Goal: Information Seeking & Learning: Find specific page/section

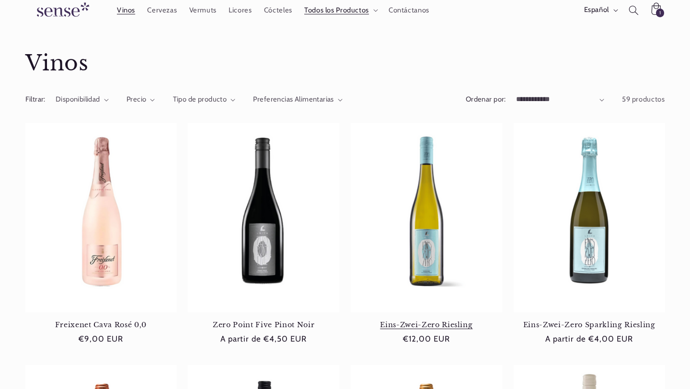
scroll to position [114, 0]
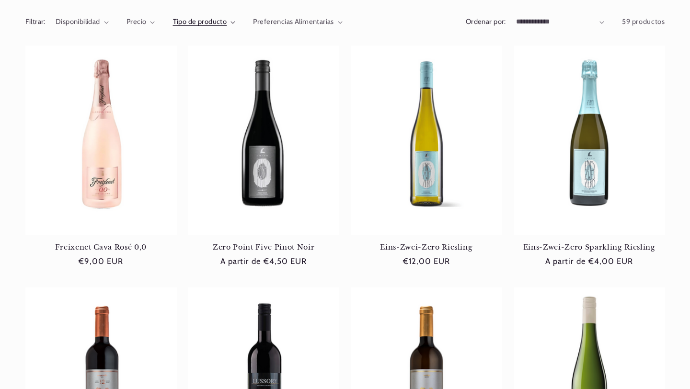
click at [210, 20] on span "Tipo de producto" at bounding box center [200, 21] width 54 height 9
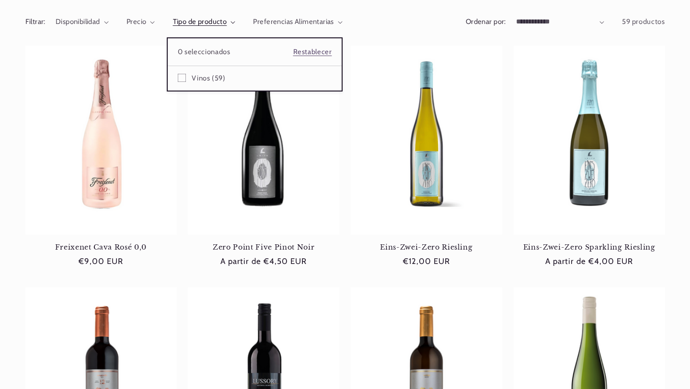
click at [173, 27] on summary "Tipo de producto" at bounding box center [204, 22] width 63 height 11
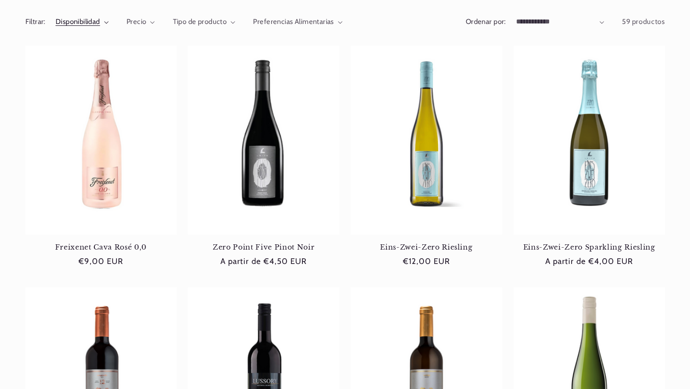
click at [88, 23] on span "Disponibilidad" at bounding box center [78, 21] width 45 height 9
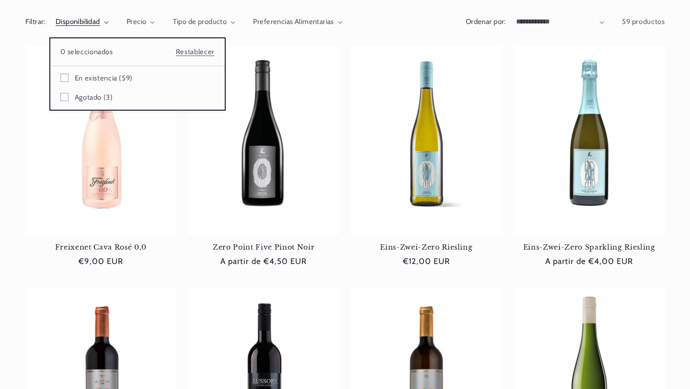
click at [109, 25] on summary "Disponibilidad" at bounding box center [82, 22] width 53 height 11
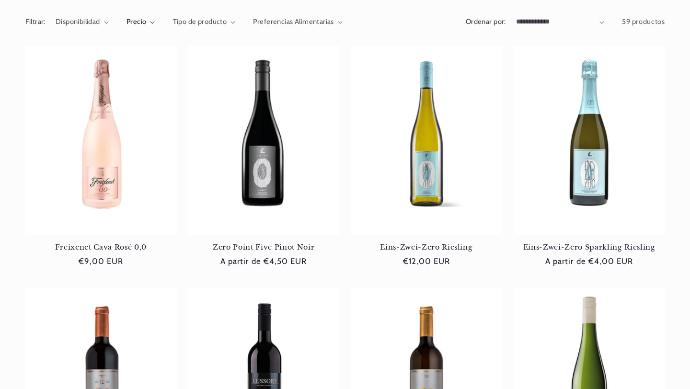
click at [147, 20] on summary "Precio" at bounding box center [141, 22] width 29 height 11
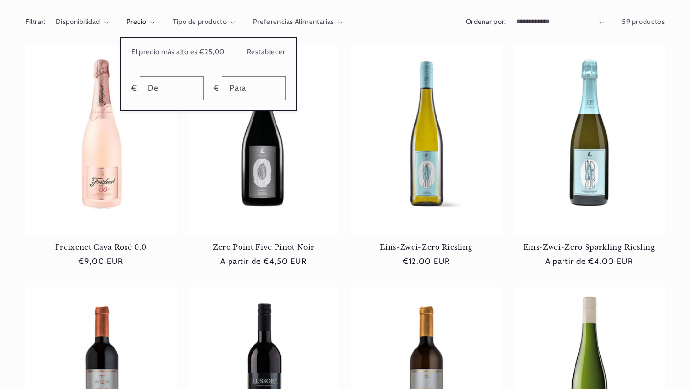
click at [155, 22] on summary "Precio" at bounding box center [141, 22] width 29 height 11
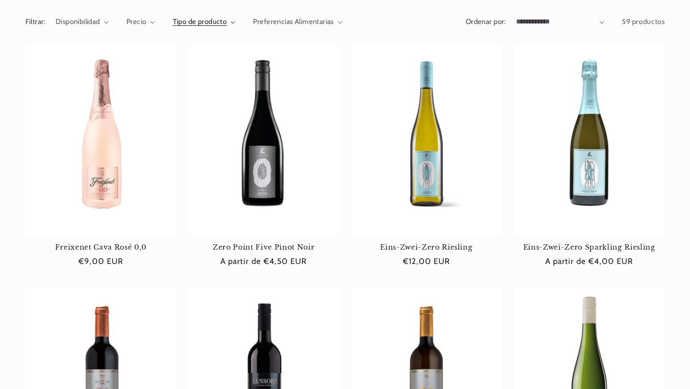
click at [206, 22] on span "Tipo de producto" at bounding box center [200, 21] width 54 height 9
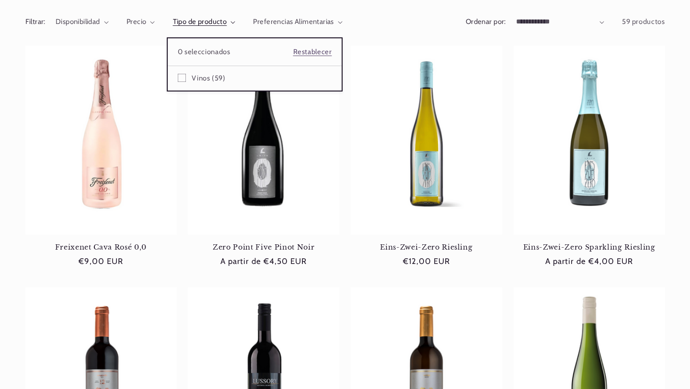
click at [236, 21] on summary "Tipo de producto" at bounding box center [204, 22] width 63 height 11
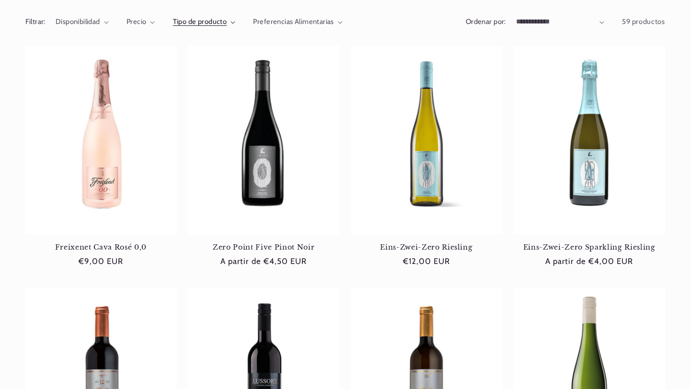
click at [295, 21] on span "Preferencias Alimentarias" at bounding box center [293, 21] width 81 height 9
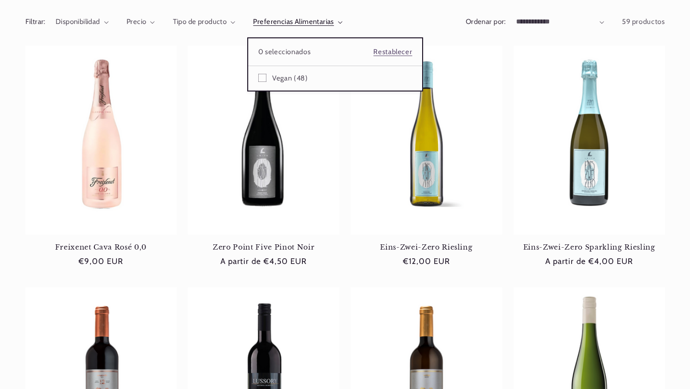
click at [343, 19] on summary "Preferencias Alimentarias" at bounding box center [298, 22] width 90 height 11
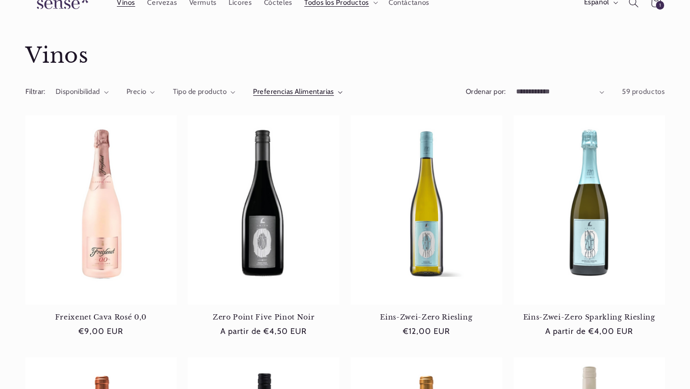
scroll to position [0, 0]
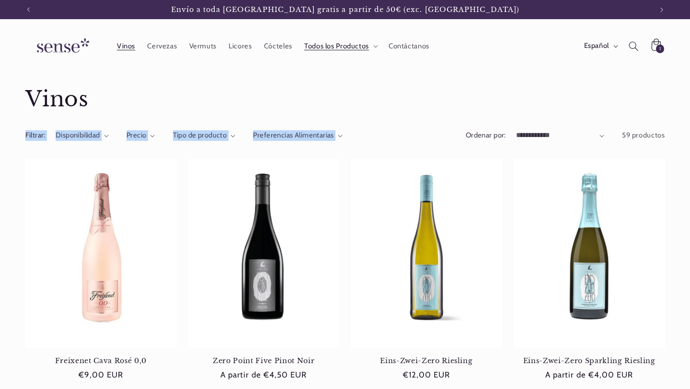
drag, startPoint x: 13, startPoint y: 125, endPoint x: 386, endPoint y: 147, distance: 373.5
click at [373, 127] on div "Filtrar: Disponibilidad 0 seleccionados Restablecer Disponibilidad En existenci…" at bounding box center [345, 138] width 640 height 25
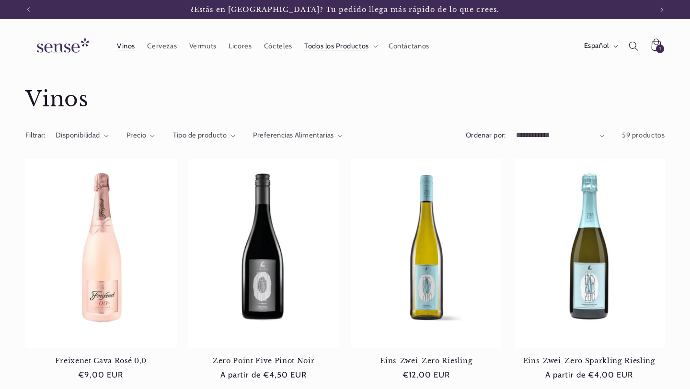
drag, startPoint x: 12, startPoint y: 132, endPoint x: 35, endPoint y: 139, distance: 24.1
click at [35, 139] on aside "Filtrar: Disponibilidad 0 seleccionados Restablecer Disponibilidad En existenci…" at bounding box center [345, 138] width 690 height 25
click at [35, 139] on h2 "Filtrar:" at bounding box center [35, 135] width 20 height 11
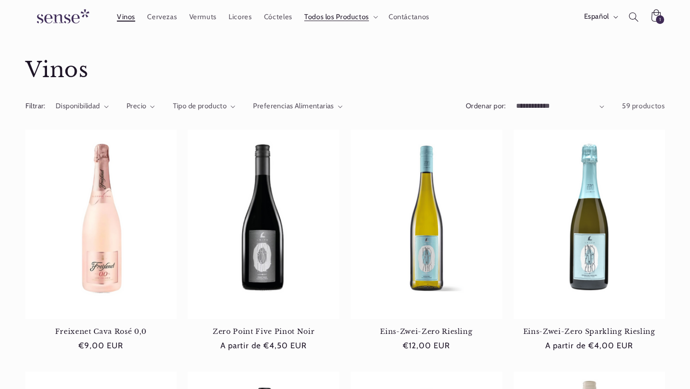
click at [132, 16] on span "Vinos" at bounding box center [126, 16] width 18 height 9
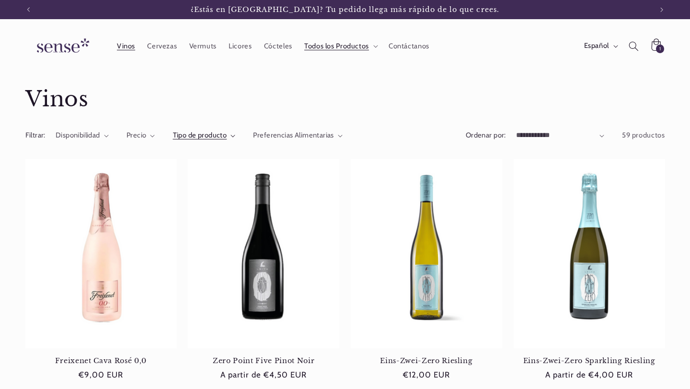
click at [227, 132] on summary "Tipo de producto" at bounding box center [204, 135] width 63 height 11
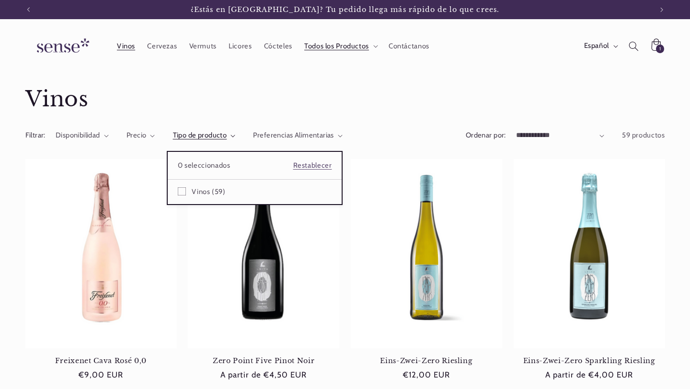
click at [236, 130] on summary "Tipo de producto" at bounding box center [204, 135] width 63 height 11
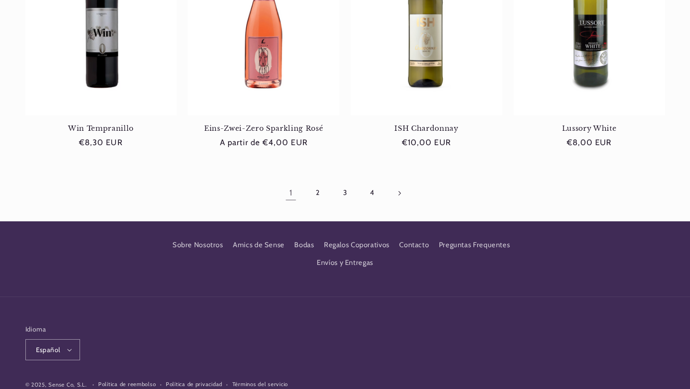
scroll to position [989, 0]
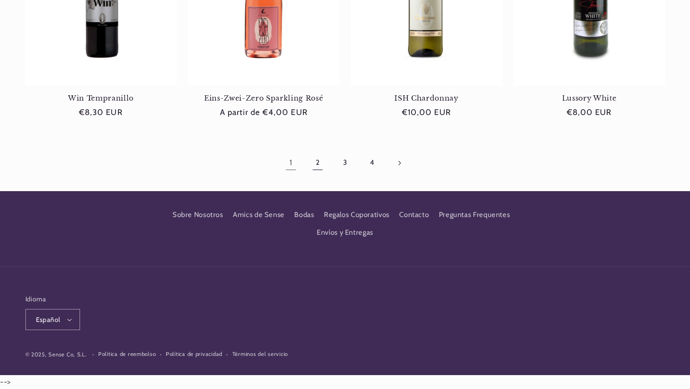
click at [321, 163] on link "2" at bounding box center [318, 163] width 22 height 22
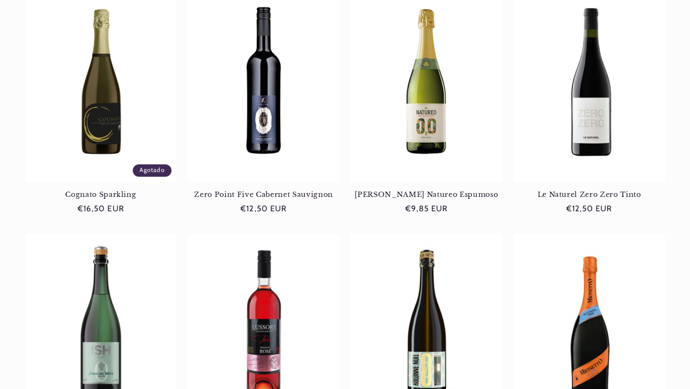
scroll to position [989, 0]
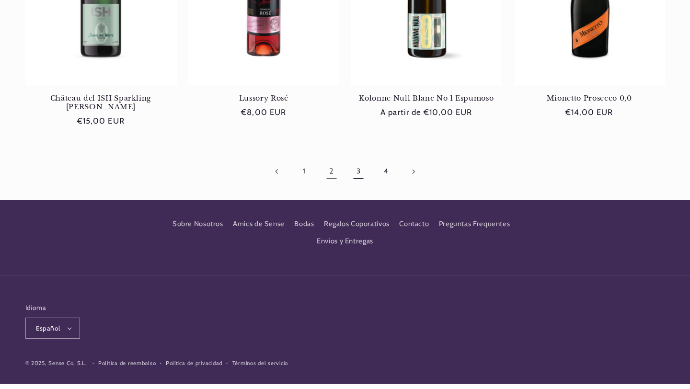
click at [364, 165] on link "3" at bounding box center [358, 172] width 22 height 22
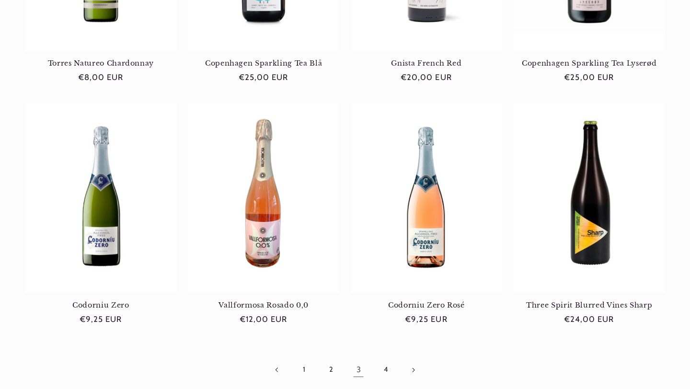
scroll to position [989, 0]
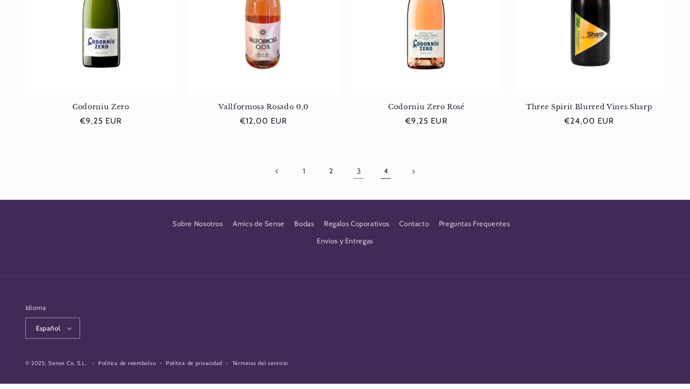
click at [387, 161] on link "4" at bounding box center [386, 172] width 22 height 22
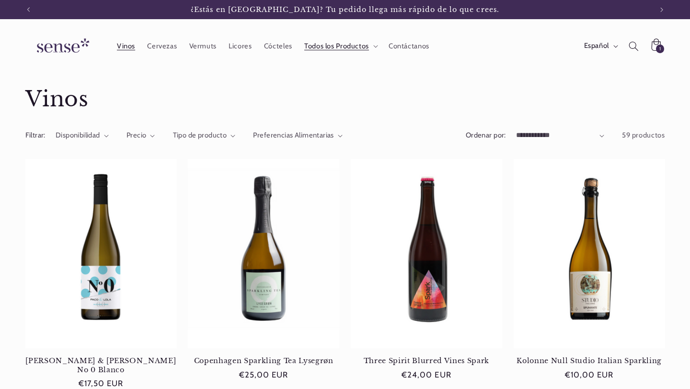
click at [237, 12] on span "¿Estás en [GEOGRAPHIC_DATA]? Tu pedido llega más rápido de lo que crees." at bounding box center [345, 9] width 309 height 9
click at [237, 8] on span "¿Estás en [GEOGRAPHIC_DATA]? Tu pedido llega más rápido de lo que crees." at bounding box center [345, 9] width 309 height 9
click at [235, 7] on span "¿Estás en [GEOGRAPHIC_DATA]? Tu pedido llega más rápido de lo que crees." at bounding box center [345, 9] width 309 height 9
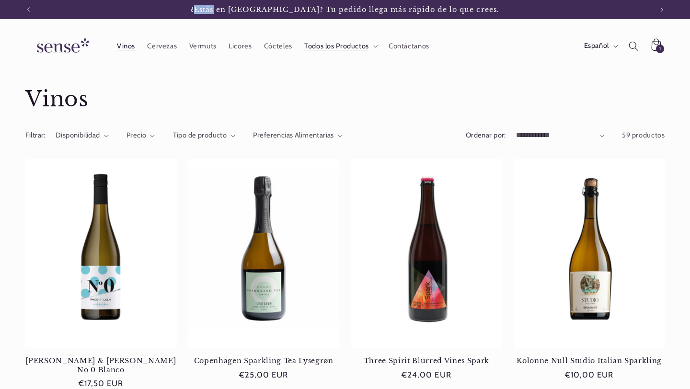
click at [235, 7] on span "¿Estás en [GEOGRAPHIC_DATA]? Tu pedido llega más rápido de lo que crees." at bounding box center [345, 9] width 309 height 9
click at [234, 12] on span "¿Estás en [GEOGRAPHIC_DATA]? Tu pedido llega más rápido de lo que crees." at bounding box center [345, 9] width 309 height 9
click at [656, 9] on button "Anuncio siguiente" at bounding box center [661, 9] width 21 height 19
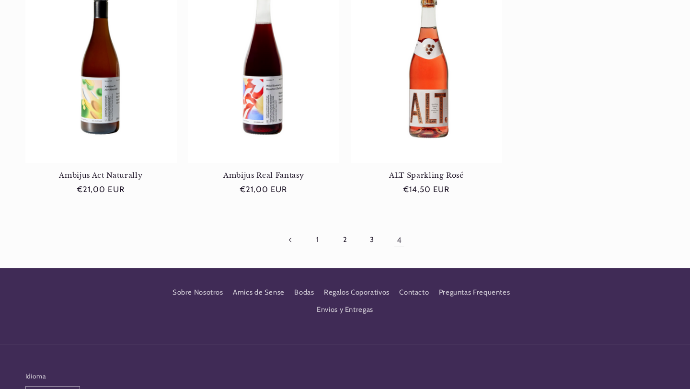
scroll to position [747, 0]
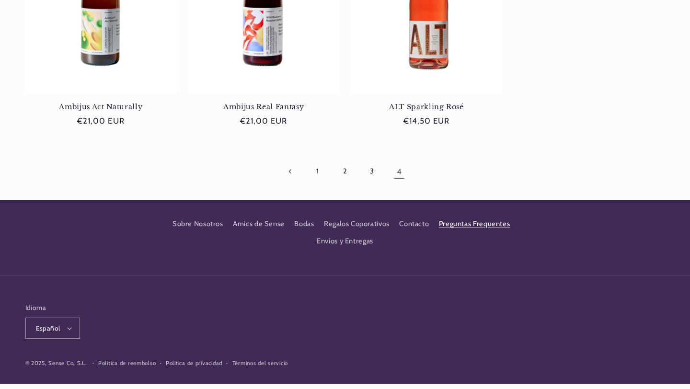
click at [472, 217] on link "Preguntas Frequentes" at bounding box center [474, 223] width 71 height 17
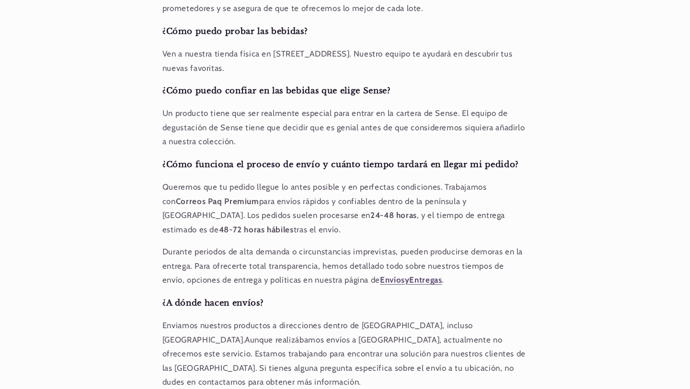
scroll to position [348, 0]
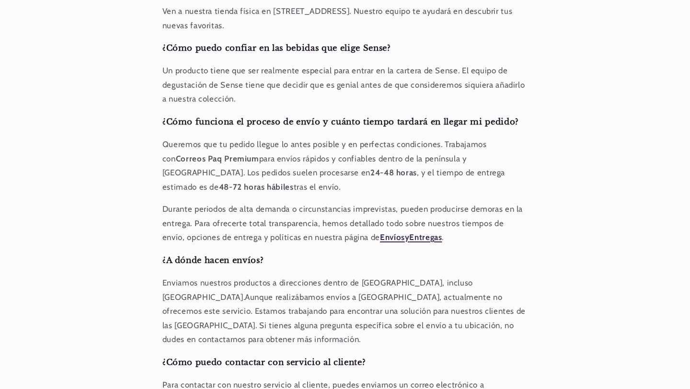
click at [380, 240] on span "Envíos" at bounding box center [392, 237] width 25 height 10
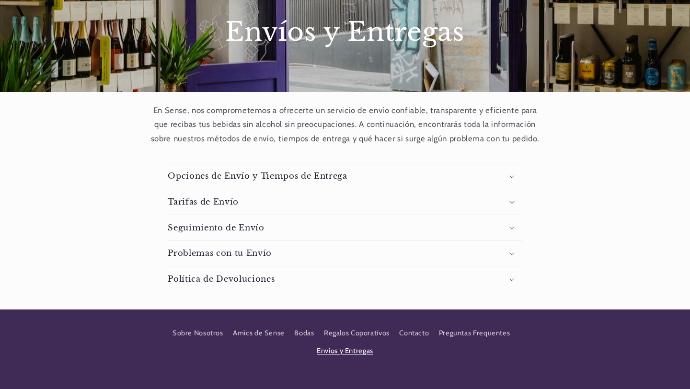
scroll to position [105, 0]
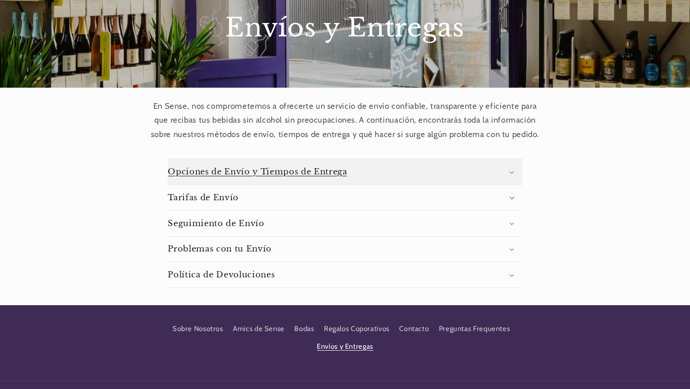
click at [359, 173] on summary "Opciones de Envío y Tiempos de Entrega" at bounding box center [345, 171] width 354 height 25
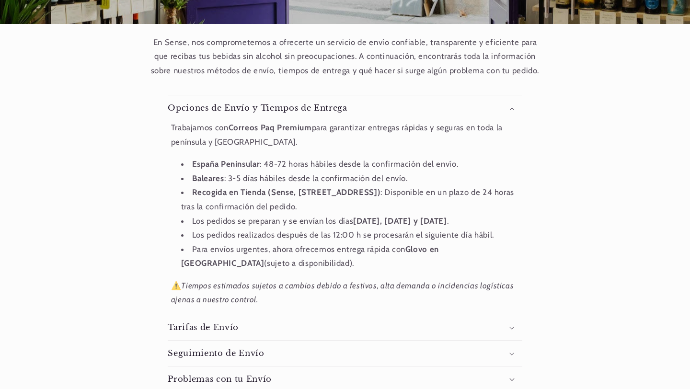
scroll to position [0, 624]
click at [250, 253] on li "Para envíos urgentes, ahora ofrecemos entrega rápida con Glovo en Barcelona (su…" at bounding box center [350, 256] width 338 height 28
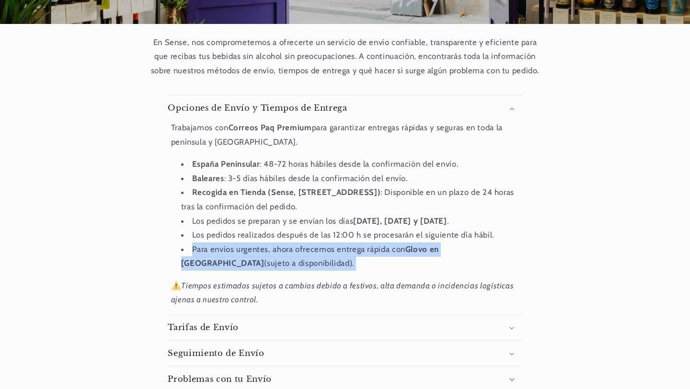
click at [250, 253] on li "Para envíos urgentes, ahora ofrecemos entrega rápida con Glovo en Barcelona (su…" at bounding box center [350, 256] width 338 height 28
click at [258, 264] on li "Para envíos urgentes, ahora ofrecemos entrega rápida con Glovo en Barcelona (su…" at bounding box center [350, 256] width 338 height 28
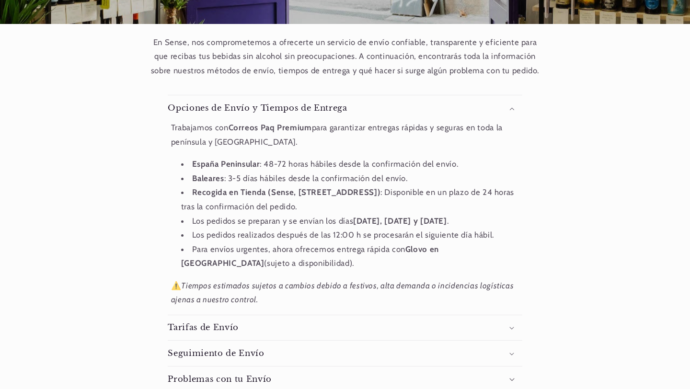
drag, startPoint x: 258, startPoint y: 264, endPoint x: 202, endPoint y: 184, distance: 97.3
click at [202, 184] on ul "España Peninsular : 48-72 horas hábiles desde la confirmación del envío. Balear…" at bounding box center [345, 214] width 348 height 114
click at [203, 184] on li "Baleares : 3-5 días hábiles desde la confirmación del envío." at bounding box center [350, 179] width 338 height 14
drag, startPoint x: 203, startPoint y: 184, endPoint x: 211, endPoint y: 274, distance: 90.5
click at [211, 280] on div "Trabajamos con Correos Paq Premium para garantizar entregas rápidas y seguras e…" at bounding box center [345, 214] width 354 height 186
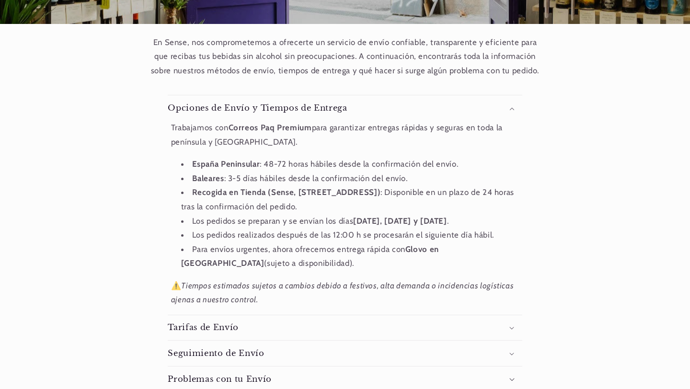
drag, startPoint x: 240, startPoint y: 265, endPoint x: 194, endPoint y: 207, distance: 74.3
click at [194, 207] on ul "España Peninsular : 48-72 horas hábiles desde la confirmación del envío. Balear…" at bounding box center [345, 214] width 348 height 114
click at [194, 207] on li "Recogida en Tienda (Sense, Plaça del Sol 1, Gracia, Barcelona) : Disponible en …" at bounding box center [350, 199] width 338 height 28
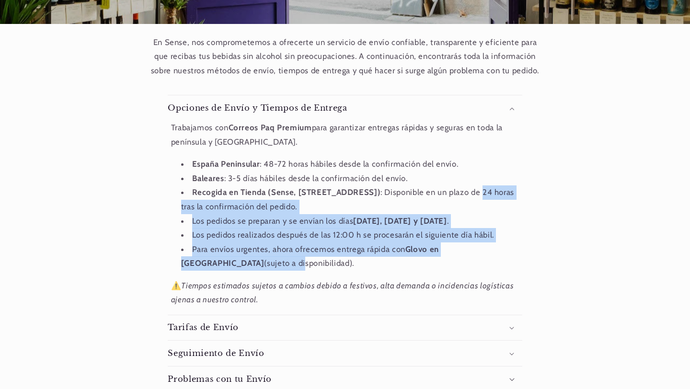
drag, startPoint x: 194, startPoint y: 211, endPoint x: 184, endPoint y: 257, distance: 47.6
click at [184, 258] on ul "España Peninsular : 48-72 horas hábiles desde la confirmación del envío. Balear…" at bounding box center [345, 214] width 348 height 114
click at [184, 257] on li "Para envíos urgentes, ahora ofrecemos entrega rápida con Glovo en Barcelona (su…" at bounding box center [350, 256] width 338 height 28
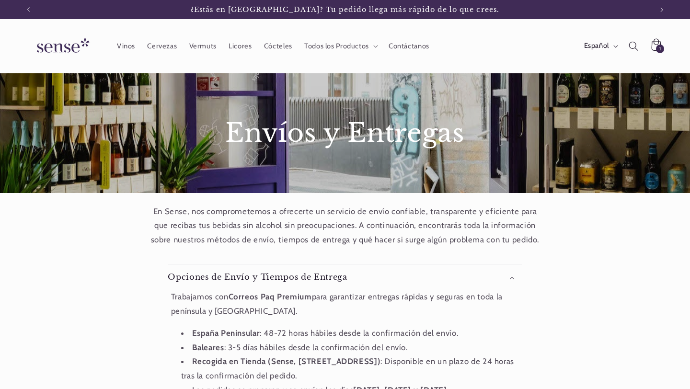
scroll to position [78, 0]
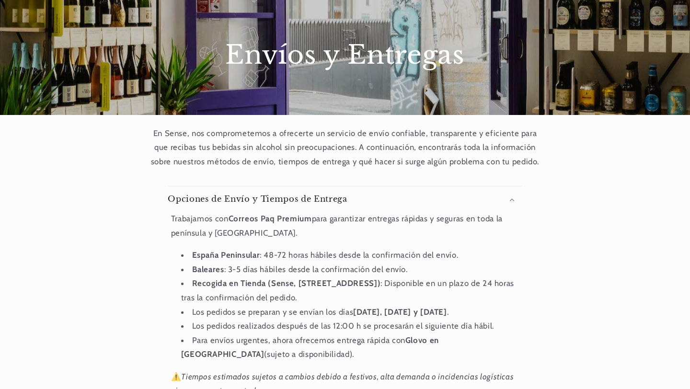
click at [221, 253] on strong "España Peninsular" at bounding box center [226, 255] width 68 height 10
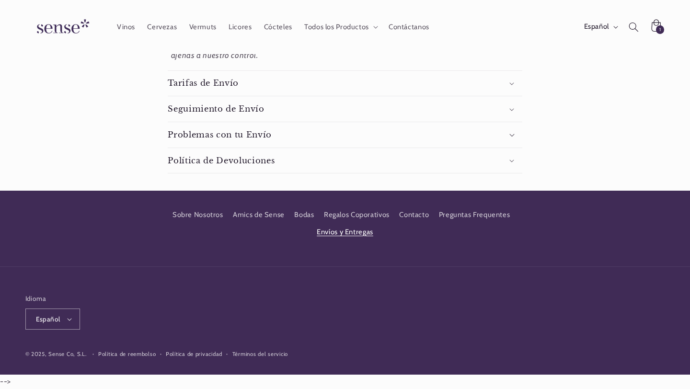
scroll to position [0, 0]
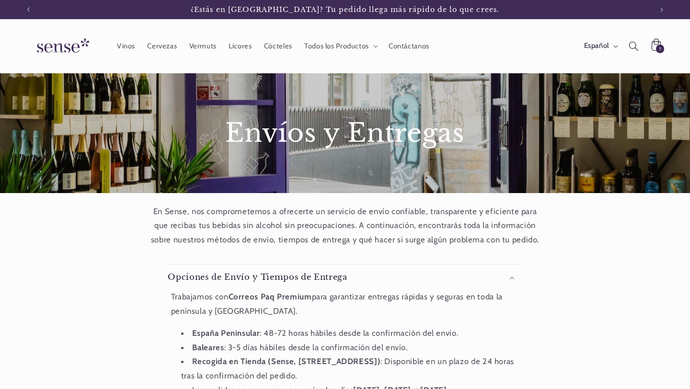
click at [71, 37] on img at bounding box center [61, 46] width 72 height 27
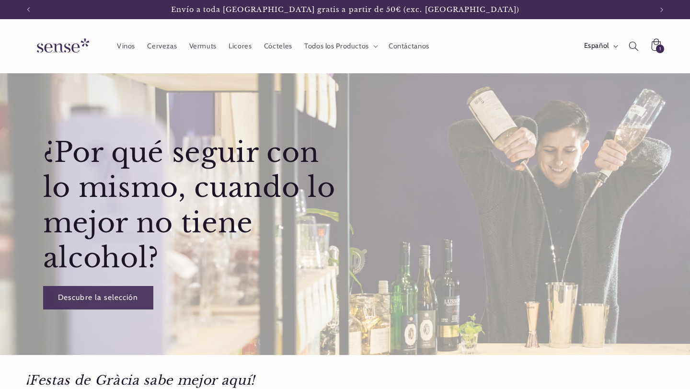
click at [53, 42] on img at bounding box center [61, 46] width 72 height 27
